Goal: Obtain resource: Download file/media

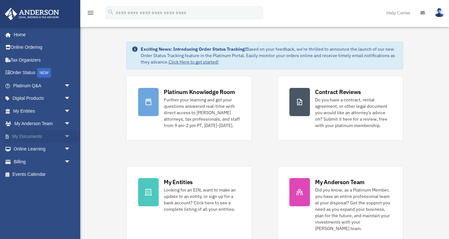
click at [66, 134] on span "arrow_drop_down" at bounding box center [70, 136] width 13 height 13
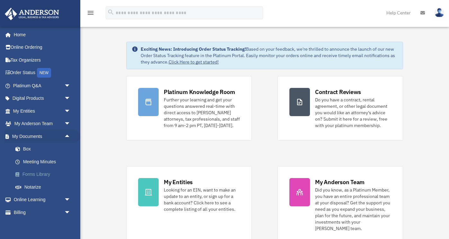
click at [45, 172] on link "Forms Library" at bounding box center [44, 174] width 71 height 13
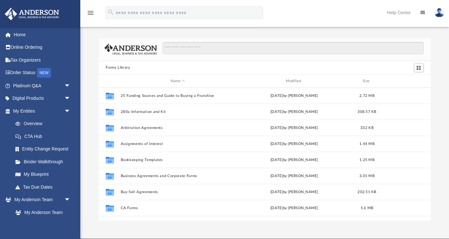
scroll to position [0, 0]
click at [210, 49] on input "Search files and folders" at bounding box center [292, 48] width 261 height 12
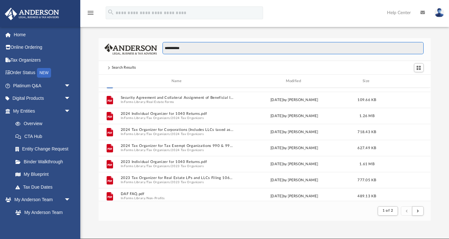
scroll to position [543, 0]
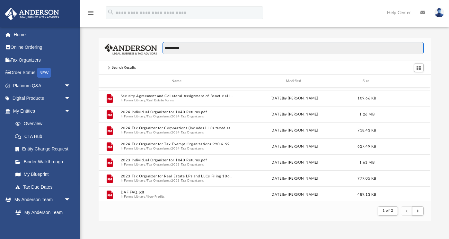
click at [164, 47] on input "**********" at bounding box center [292, 48] width 261 height 12
type input "**********"
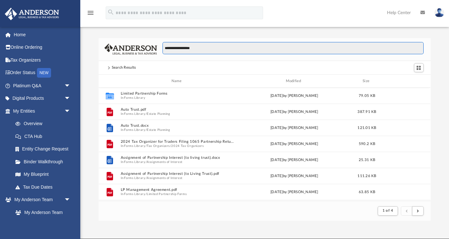
scroll to position [0, 0]
click at [211, 48] on input "**********" at bounding box center [292, 48] width 261 height 12
click at [108, 69] on span at bounding box center [108, 67] width 3 height 3
click at [108, 68] on span at bounding box center [108, 67] width 3 height 3
click at [117, 68] on div "Search Results" at bounding box center [124, 68] width 24 height 6
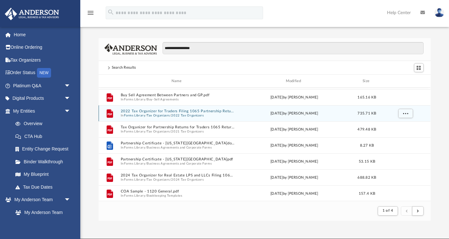
scroll to position [208, 0]
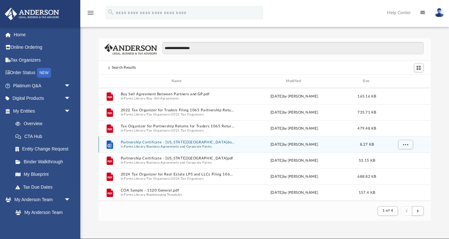
click at [168, 141] on button "Partnership Certificate - Illinois.docx" at bounding box center [178, 143] width 114 height 4
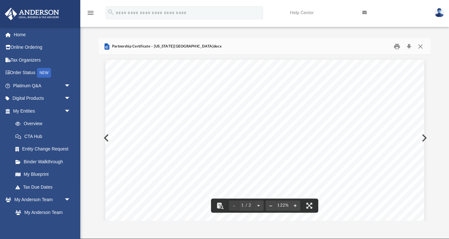
scroll to position [0, 0]
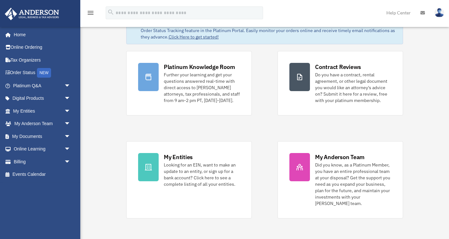
scroll to position [28, 0]
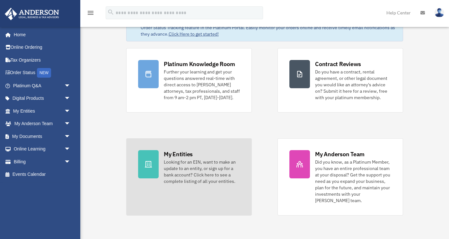
click at [178, 153] on div "My Entities" at bounding box center [178, 154] width 29 height 8
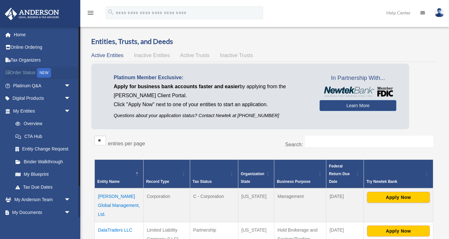
click at [31, 73] on link "Order Status NEW" at bounding box center [42, 72] width 76 height 13
